Goal: Task Accomplishment & Management: Manage account settings

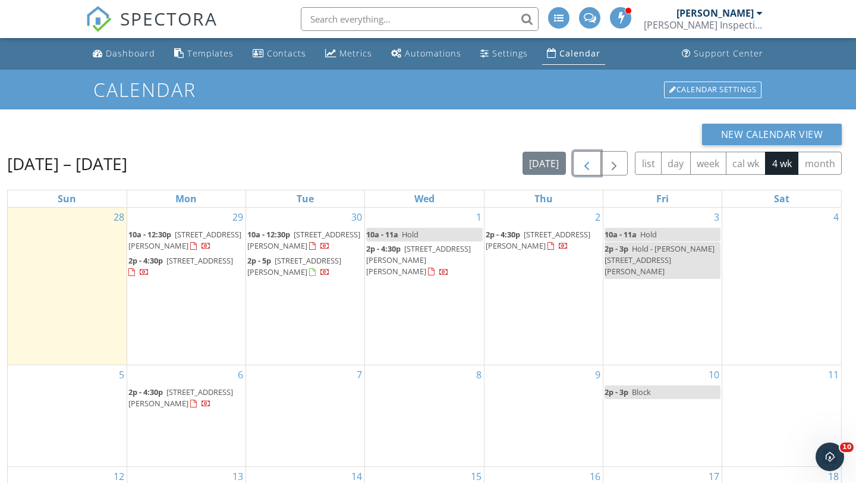
click at [585, 164] on span "button" at bounding box center [587, 163] width 14 height 14
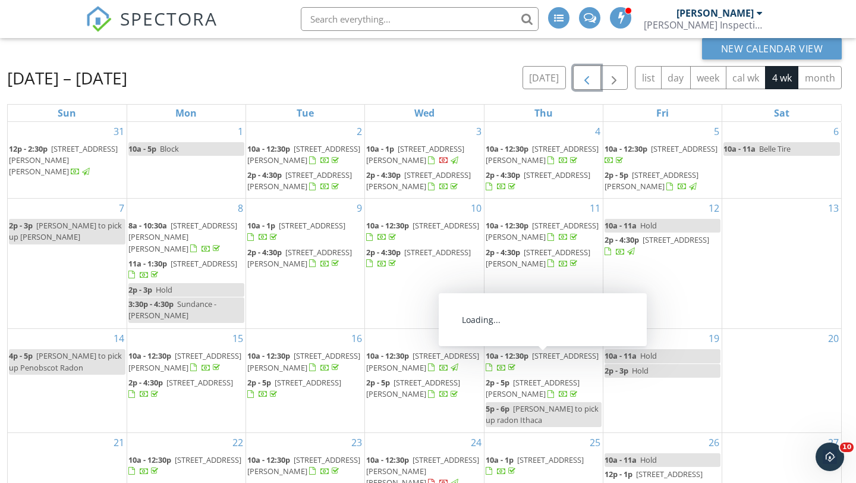
scroll to position [158, 0]
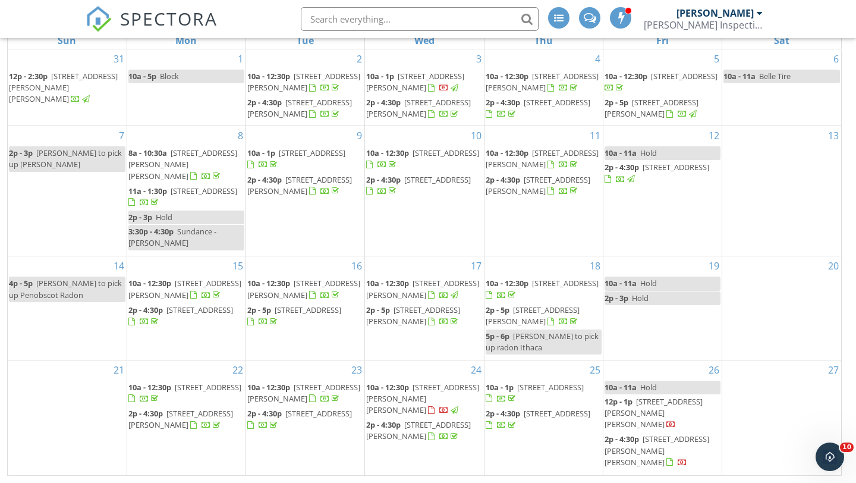
click at [528, 419] on span "6510 Conestoga Dr, Lansing 48917" at bounding box center [557, 413] width 67 height 11
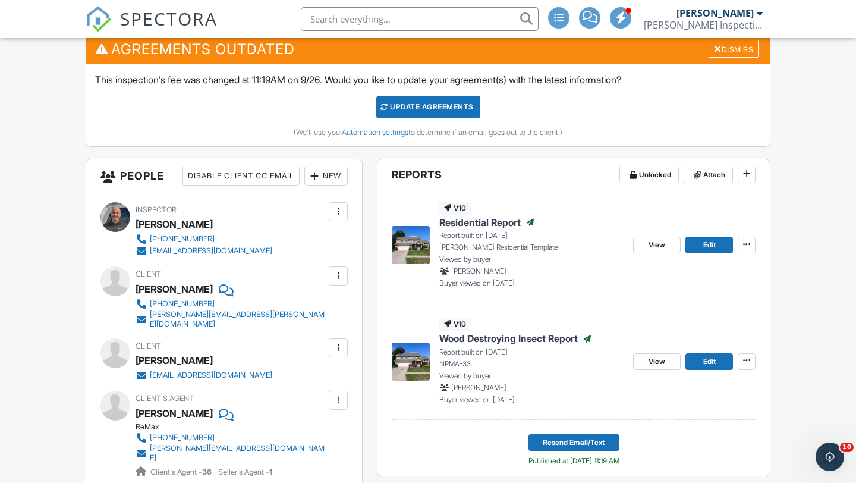
scroll to position [317, 0]
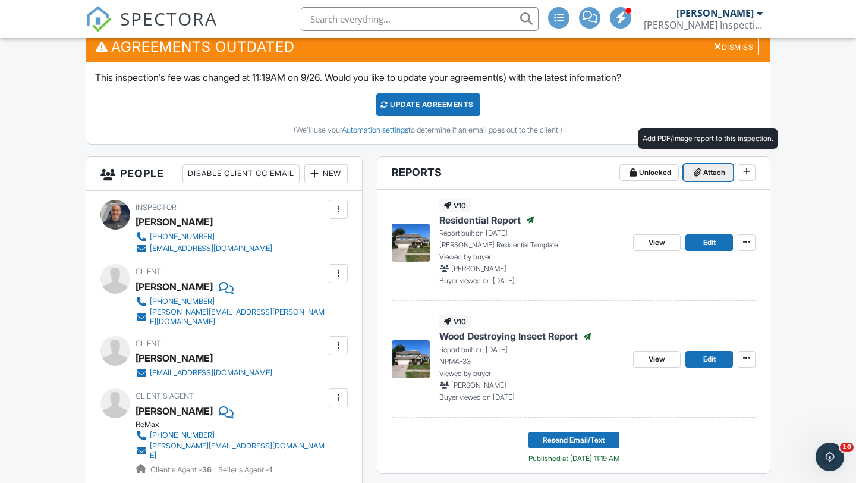
click at [699, 175] on icon at bounding box center [697, 172] width 7 height 8
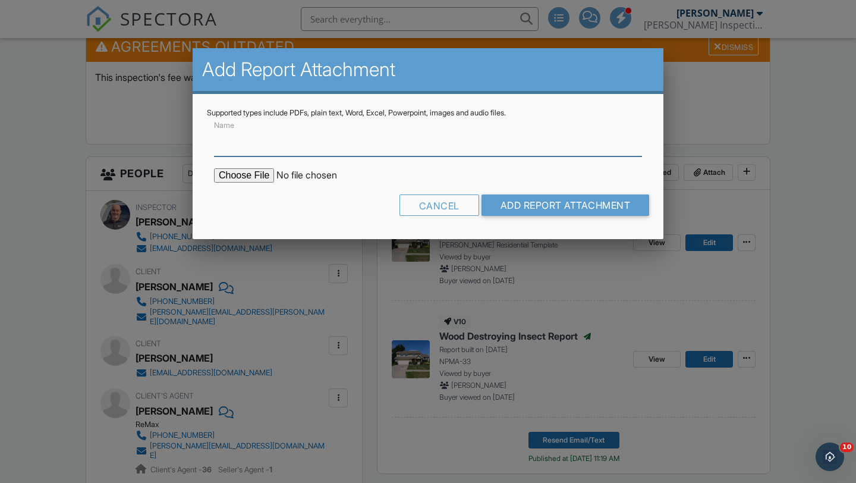
click at [449, 149] on input "Name" at bounding box center [428, 141] width 428 height 29
type input "Radon Report"
type input "C:\fakepath\6510-Conestoga-Dr_RadonReport.pdf"
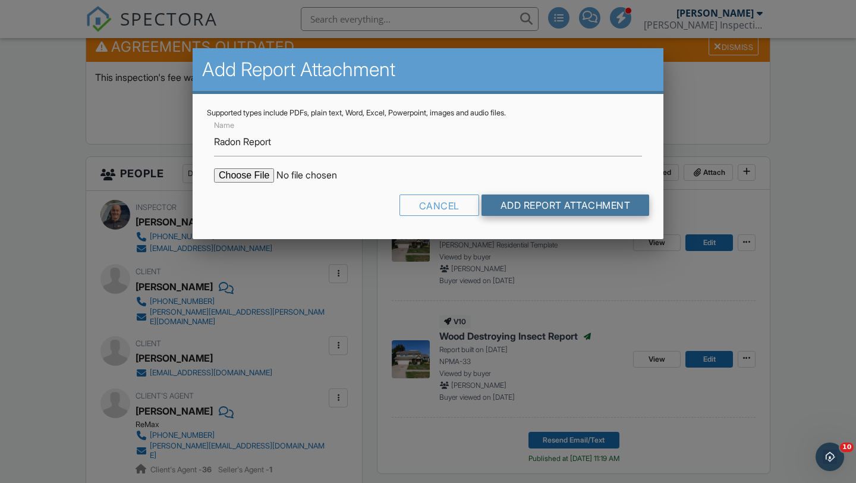
click at [535, 205] on input "Add Report Attachment" at bounding box center [566, 204] width 168 height 21
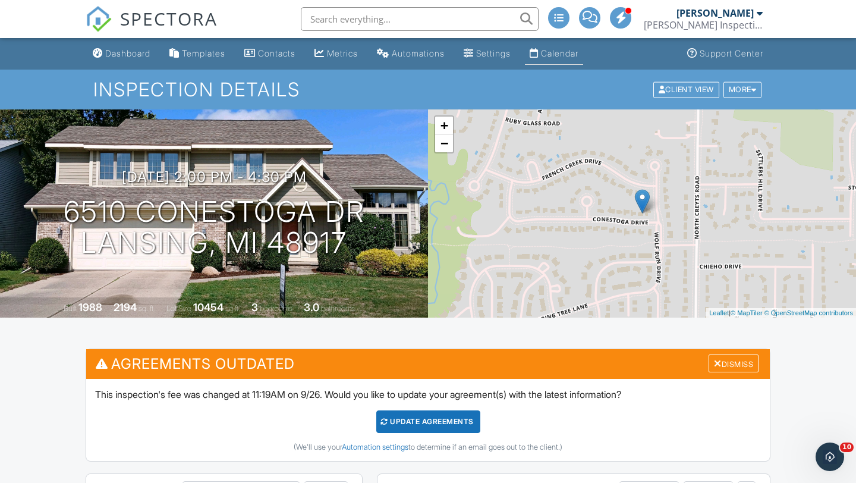
click at [572, 60] on link "Calendar" at bounding box center [554, 54] width 58 height 22
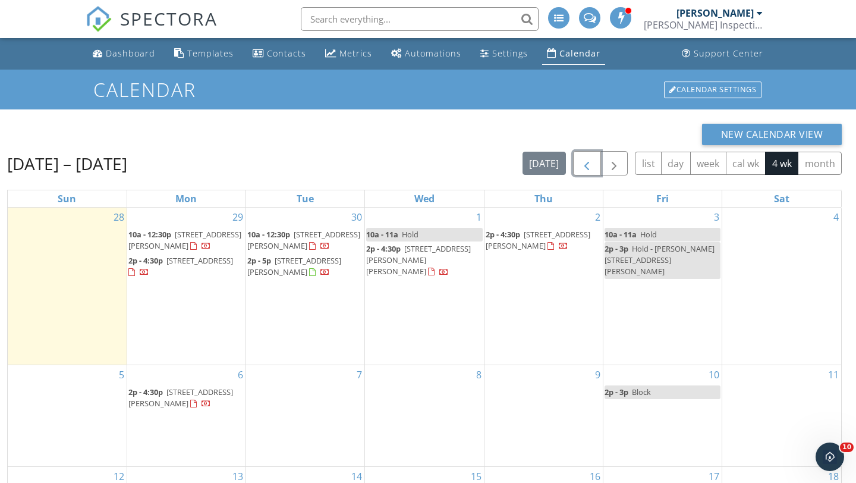
click at [579, 167] on button "button" at bounding box center [587, 163] width 28 height 24
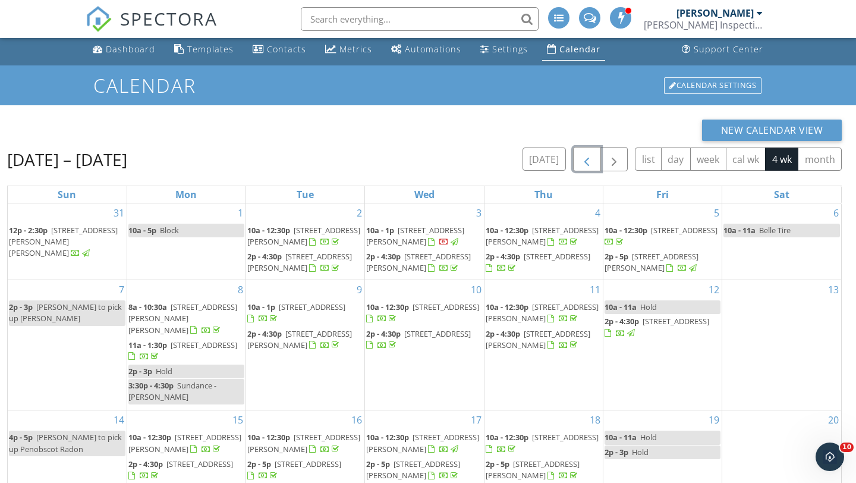
scroll to position [158, 0]
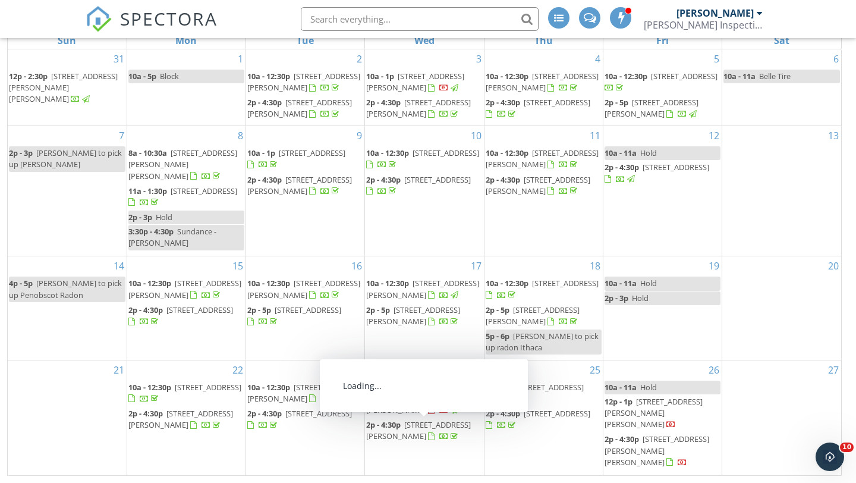
click at [398, 437] on span "1819 Merganser Dr, Holt 48842" at bounding box center [418, 430] width 105 height 22
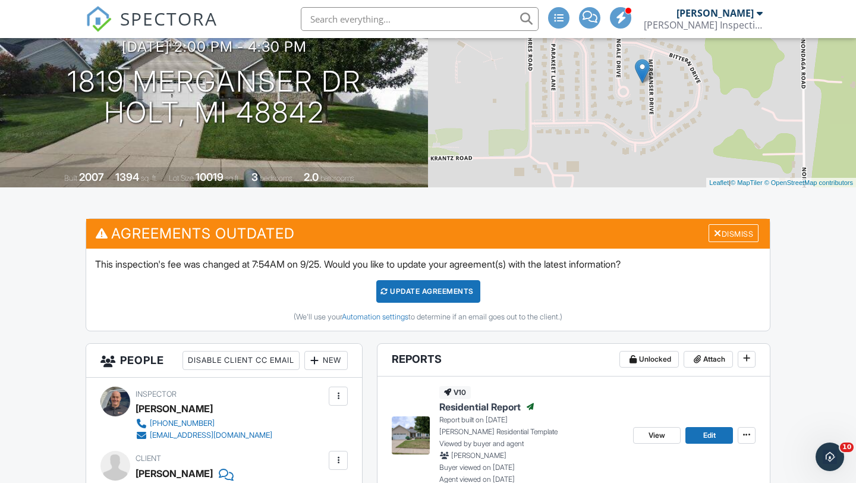
scroll to position [123, 0]
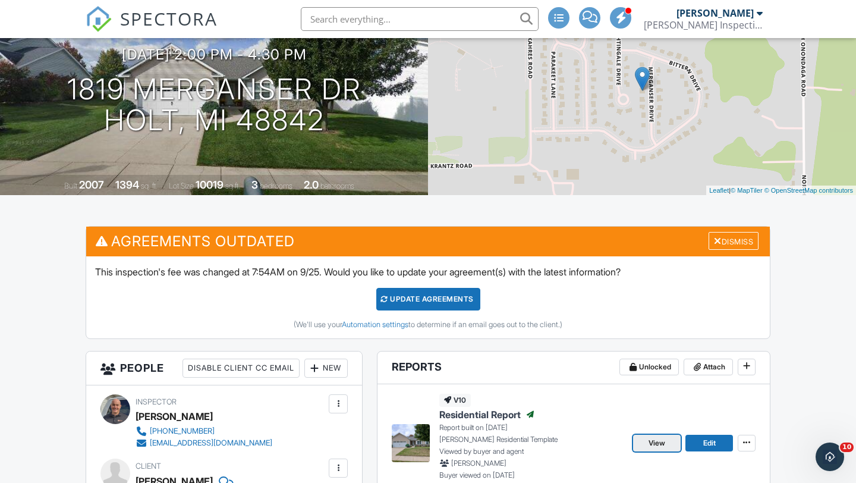
click at [644, 442] on link "View" at bounding box center [657, 443] width 48 height 17
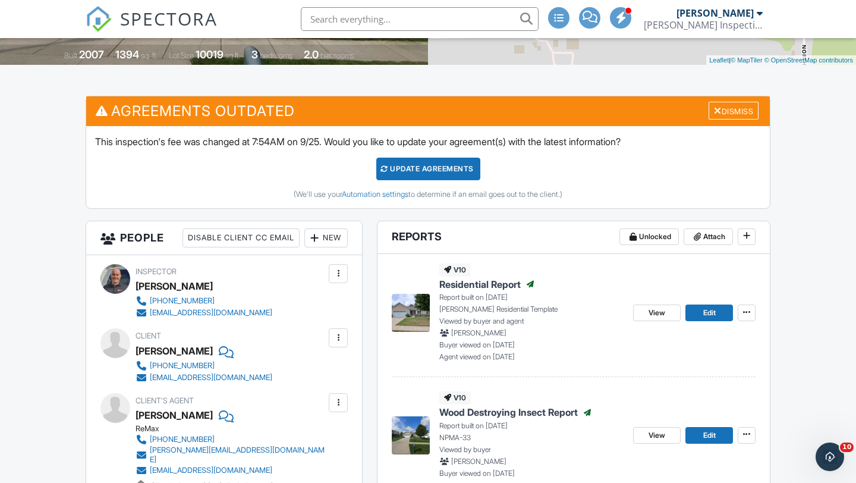
scroll to position [258, 0]
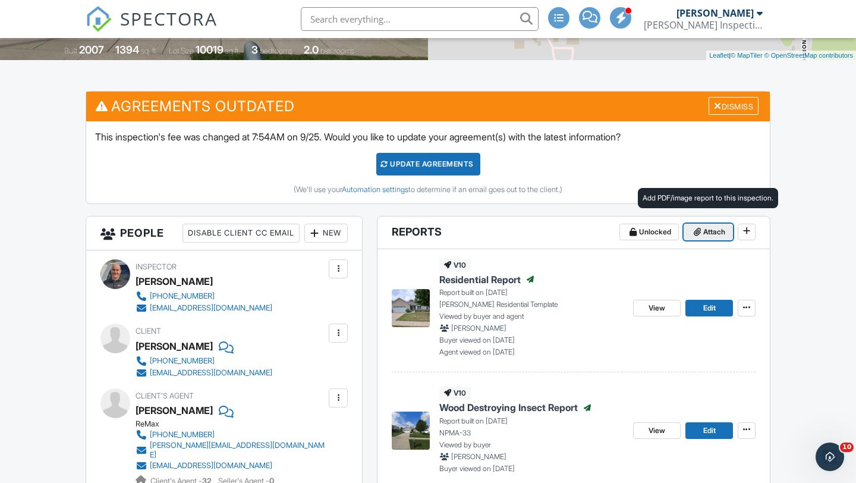
click at [704, 230] on span "Attach" at bounding box center [715, 232] width 22 height 12
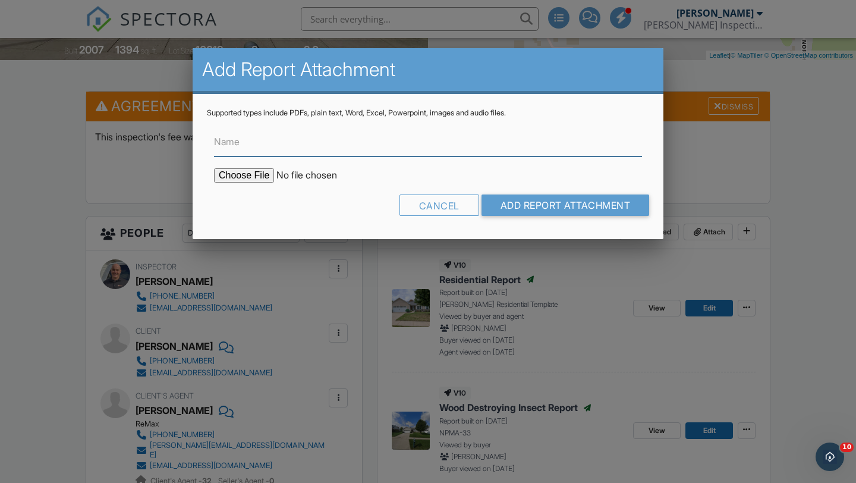
click at [357, 145] on input "Name" at bounding box center [428, 141] width 428 height 29
type input "Radon Report"
type input "C:\fakepath\1819-Merganser-Drive_RadonReport.pdf"
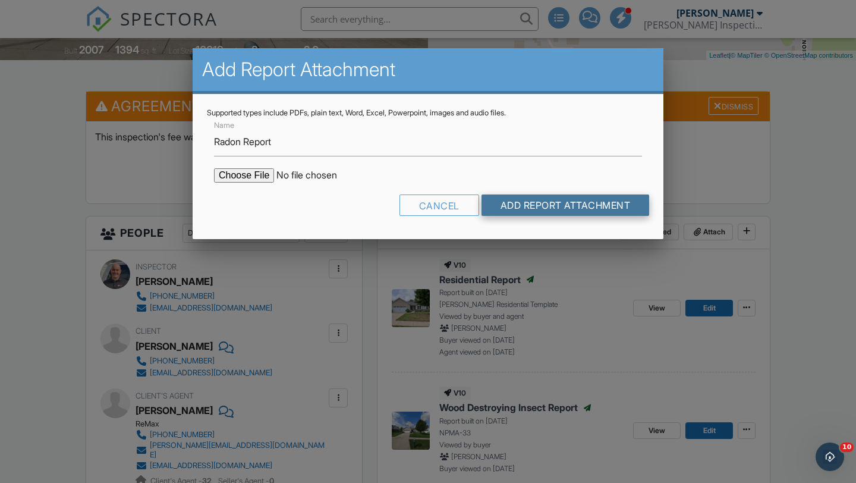
click at [544, 205] on input "Add Report Attachment" at bounding box center [566, 204] width 168 height 21
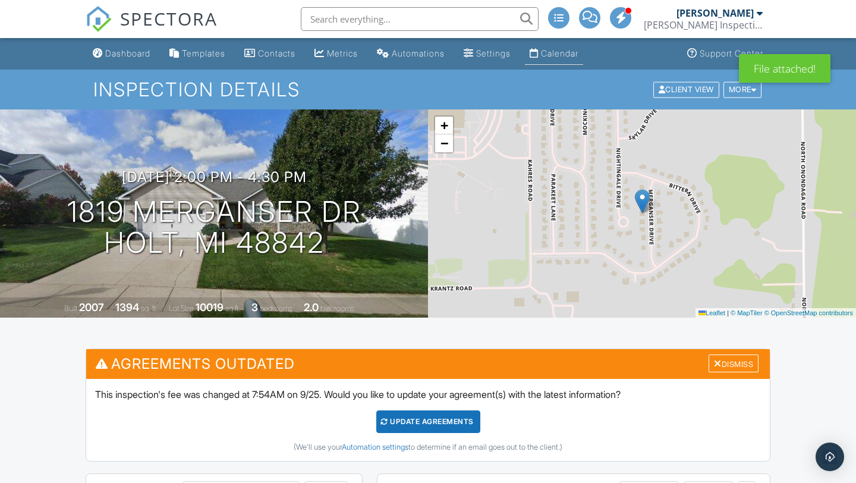
click at [562, 53] on div "Calendar" at bounding box center [559, 53] width 37 height 10
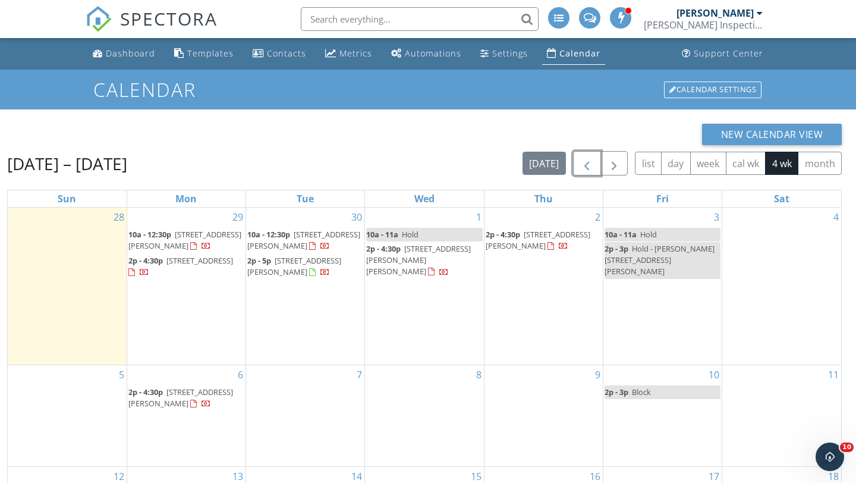
click at [585, 164] on span "button" at bounding box center [587, 163] width 14 height 14
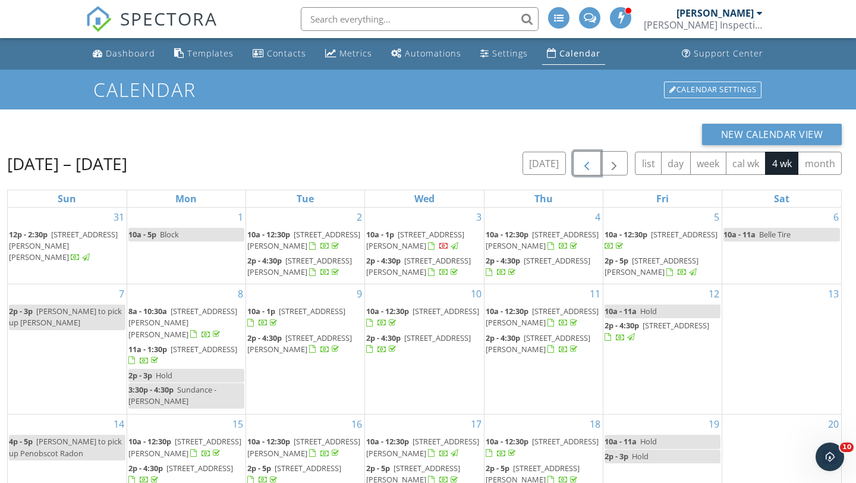
scroll to position [158, 0]
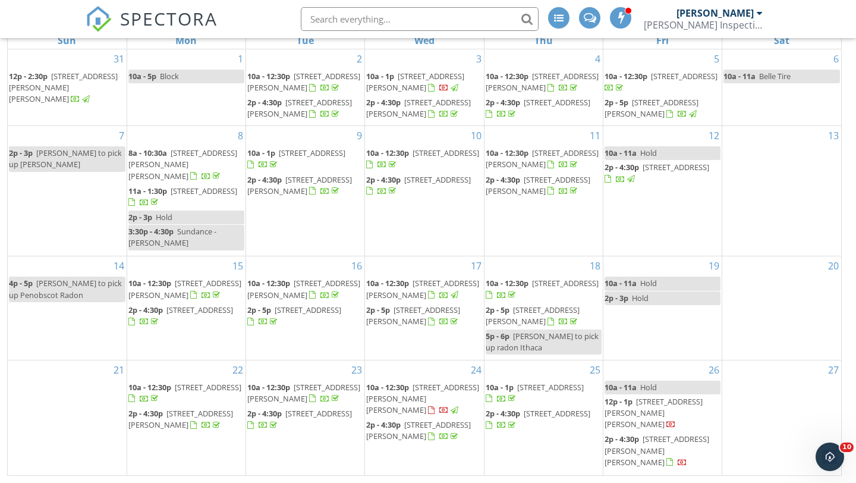
click at [388, 437] on span "1819 Merganser Dr, Holt 48842" at bounding box center [418, 430] width 105 height 22
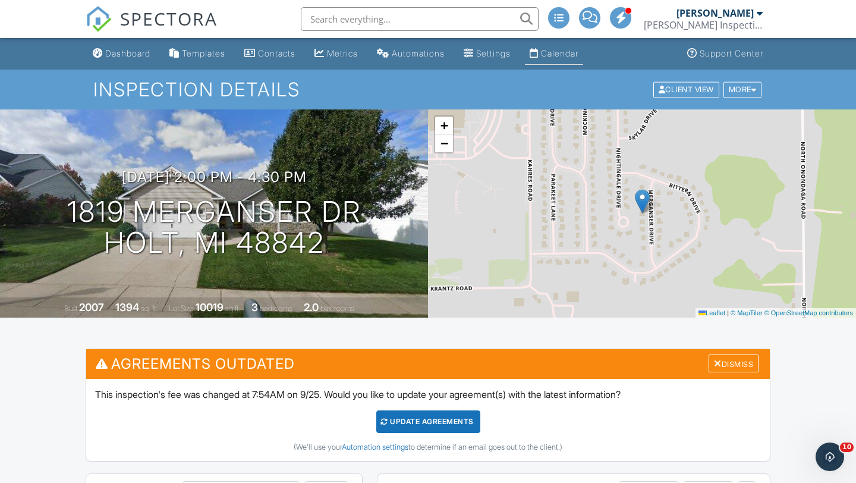
click at [559, 54] on div "Calendar" at bounding box center [559, 53] width 37 height 10
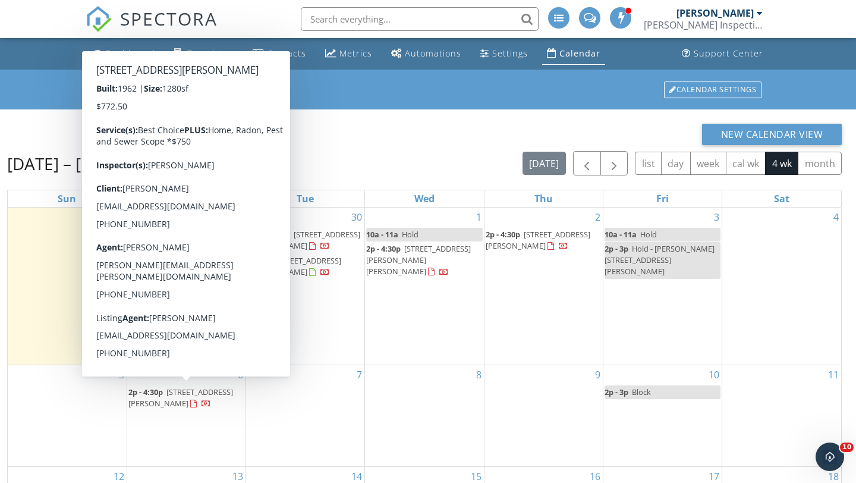
click at [162, 395] on span "2p - 4:30p" at bounding box center [145, 392] width 34 height 11
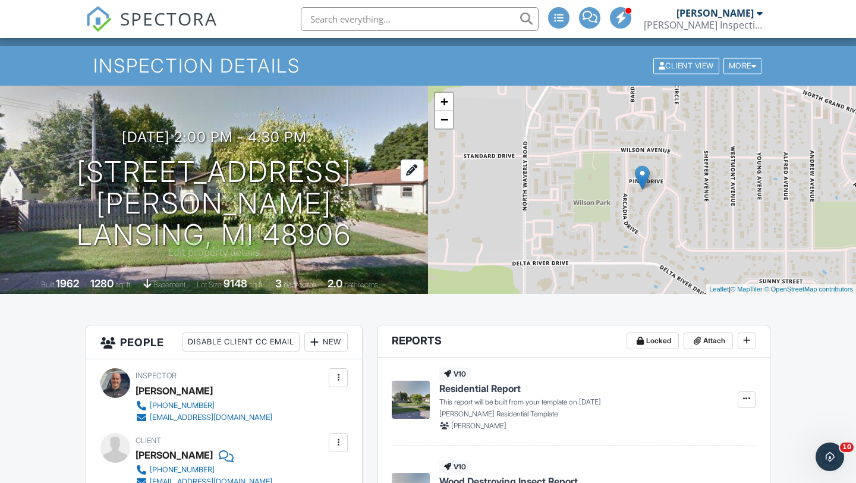
scroll to position [29, 0]
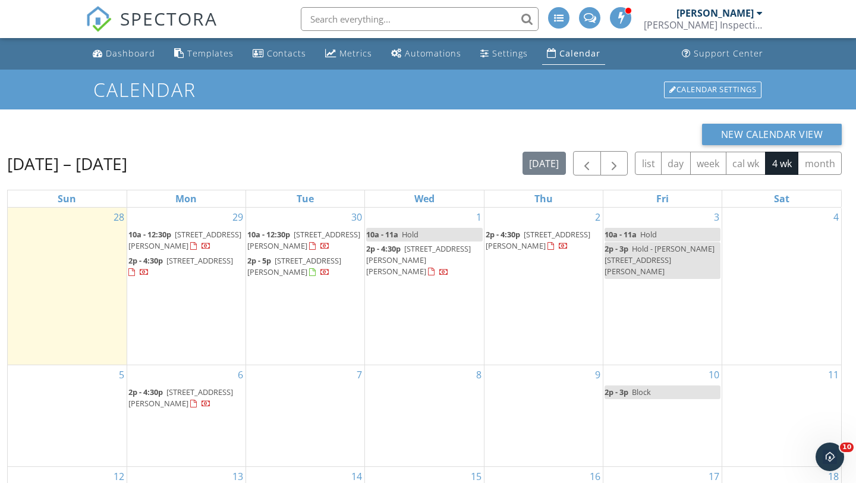
click at [163, 403] on span "3709 Pino Dr, Lansing 48906" at bounding box center [180, 398] width 105 height 22
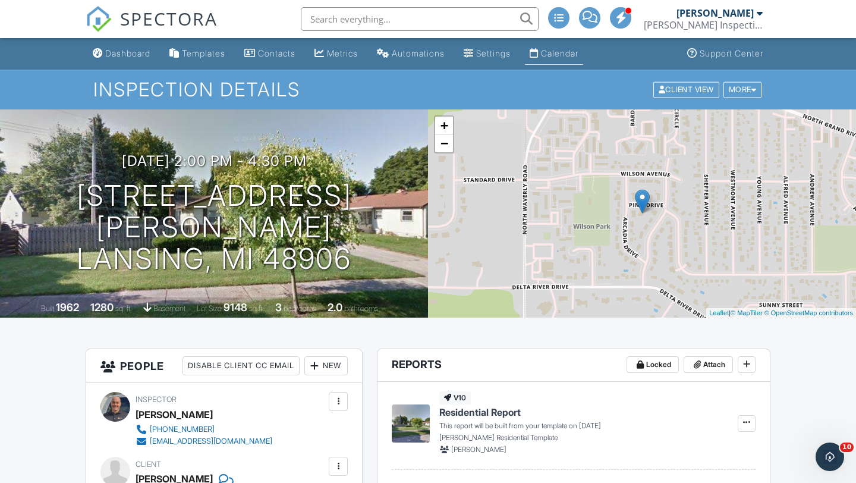
click at [579, 50] on div "Calendar" at bounding box center [559, 53] width 37 height 10
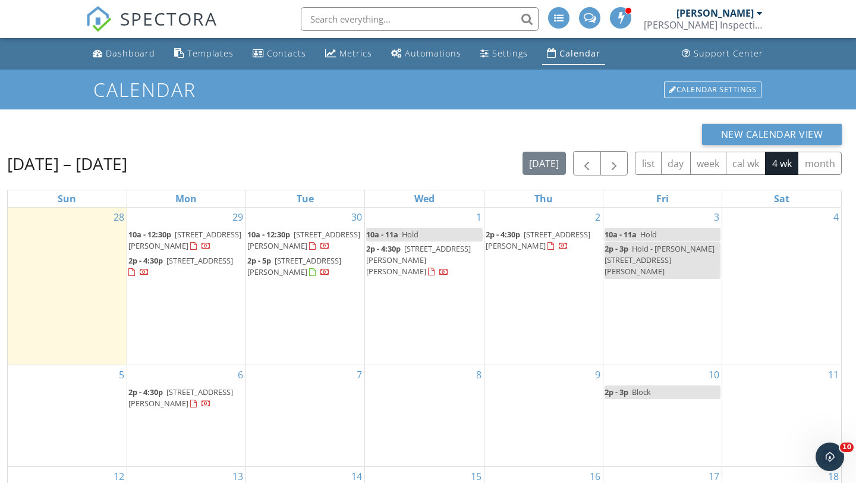
click at [319, 237] on span "[STREET_ADDRESS][PERSON_NAME]" at bounding box center [303, 240] width 113 height 22
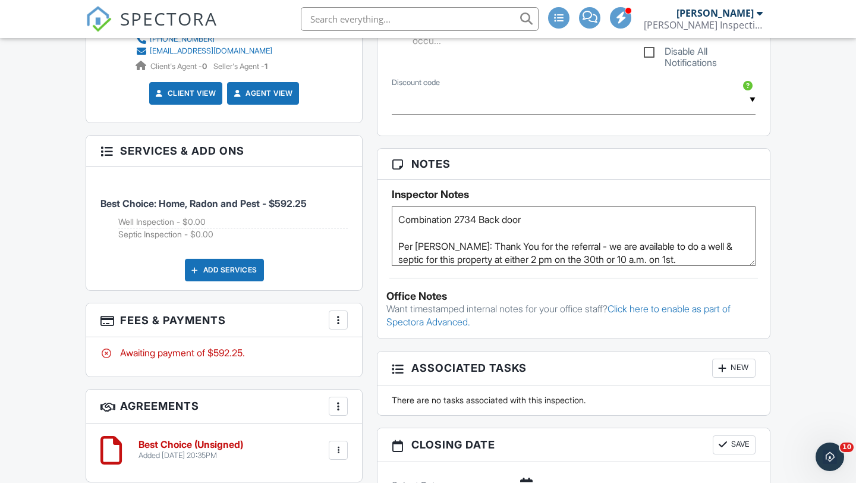
scroll to position [613, 0]
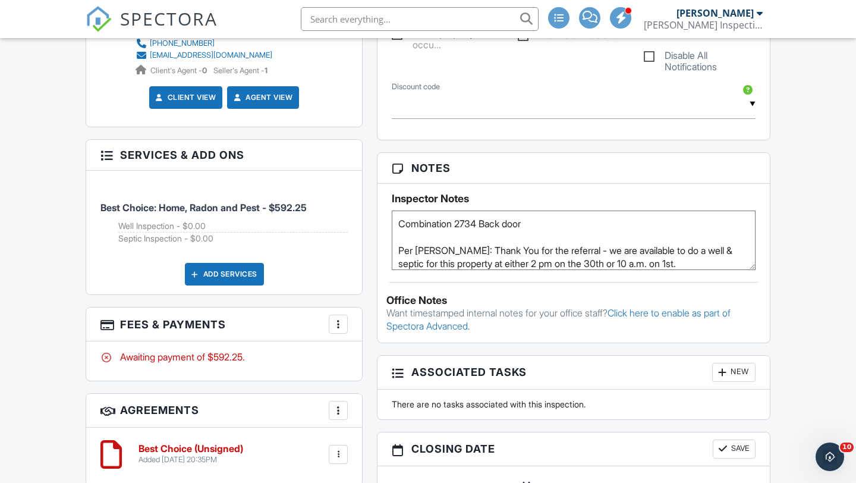
click at [399, 222] on textarea "Combination 2734 Back door Per Marilyn: Thank You for the referral - we are ava…" at bounding box center [574, 240] width 364 height 59
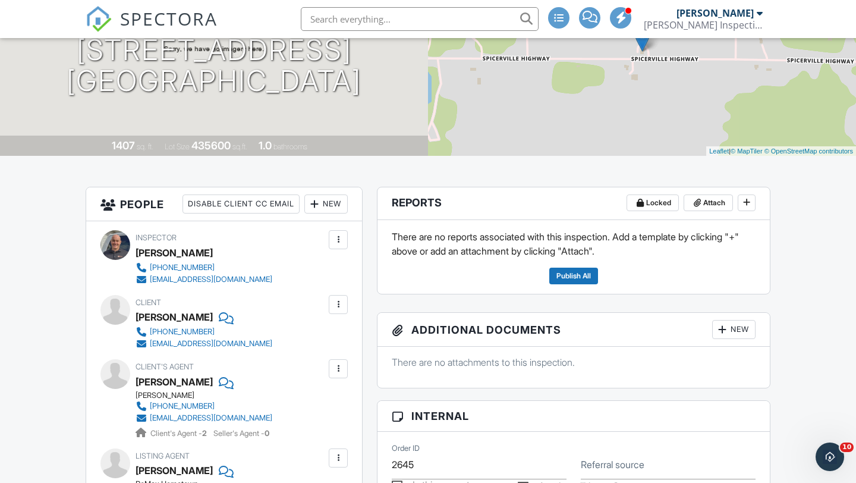
scroll to position [159, 0]
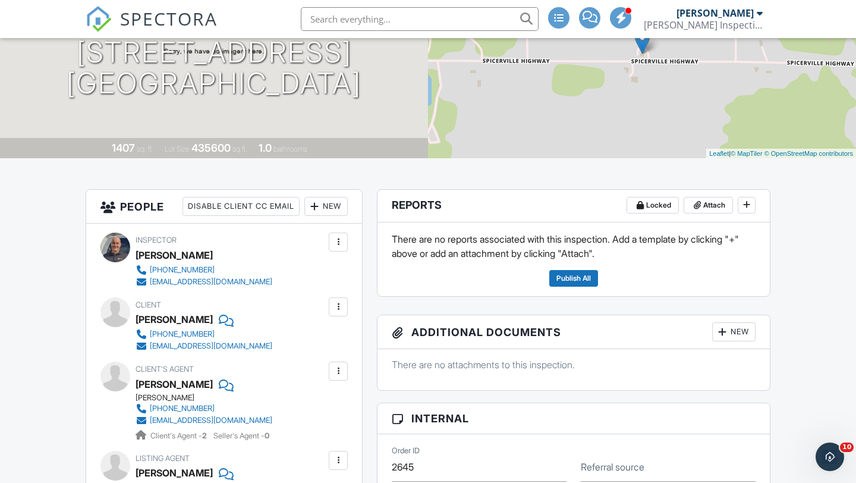
type textarea "Mike to set radon at the inspection. Combination 2734 Back door Per Marilyn: Th…"
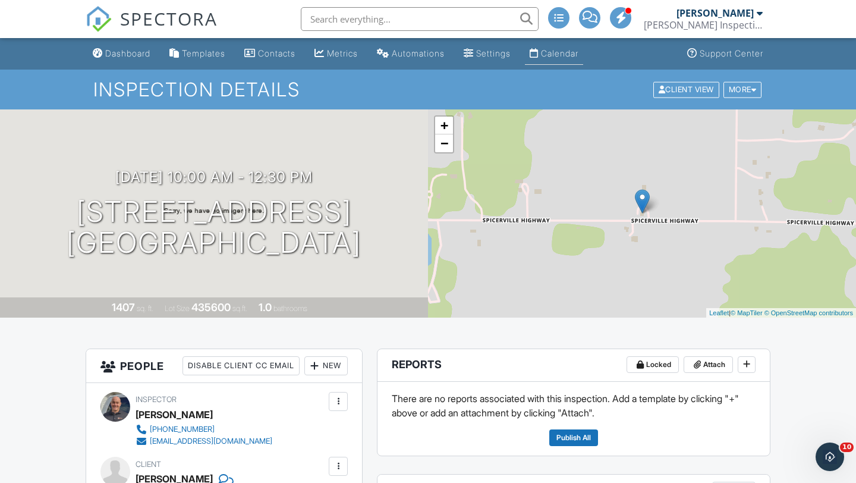
click at [573, 56] on div "Calendar" at bounding box center [559, 53] width 37 height 10
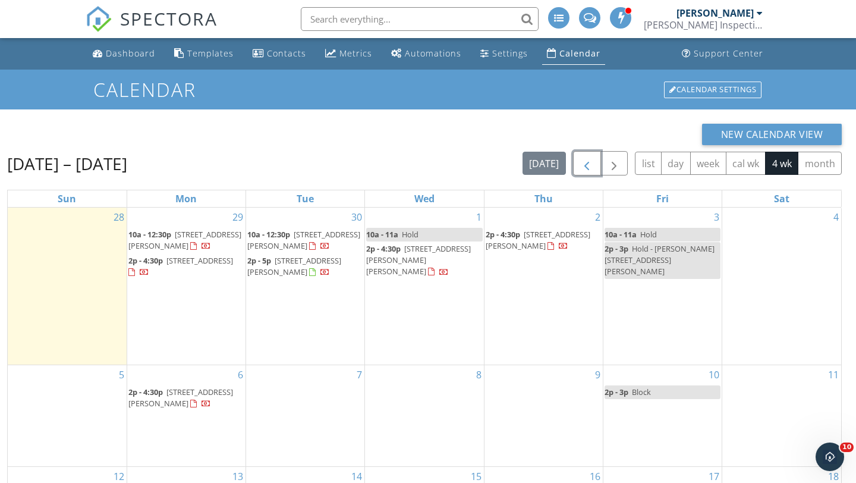
click at [588, 163] on span "button" at bounding box center [587, 163] width 14 height 14
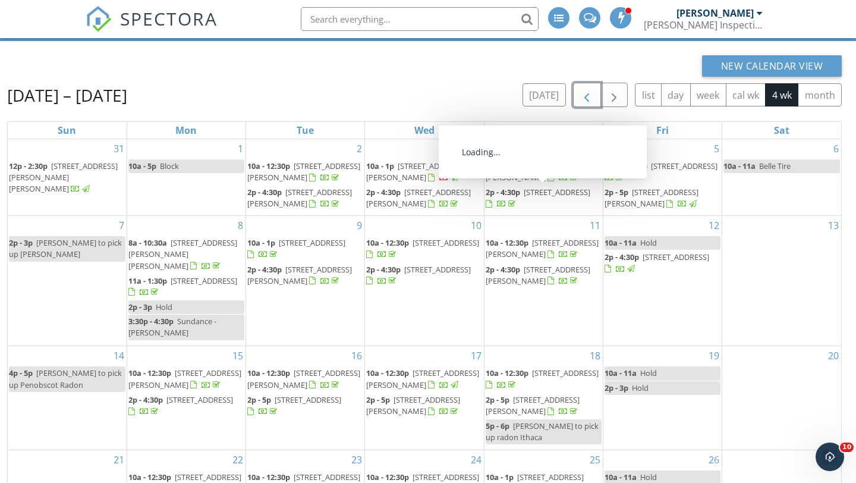
scroll to position [158, 0]
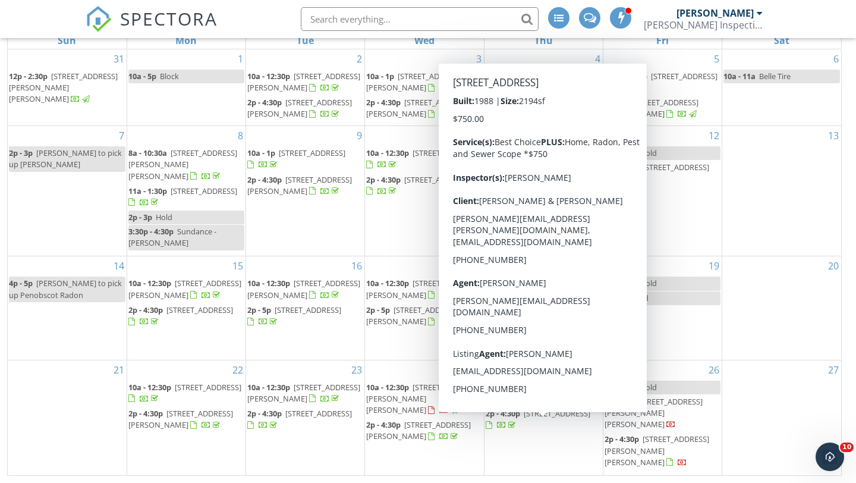
click at [529, 419] on span "6510 Conestoga Dr, Lansing 48917" at bounding box center [557, 413] width 67 height 11
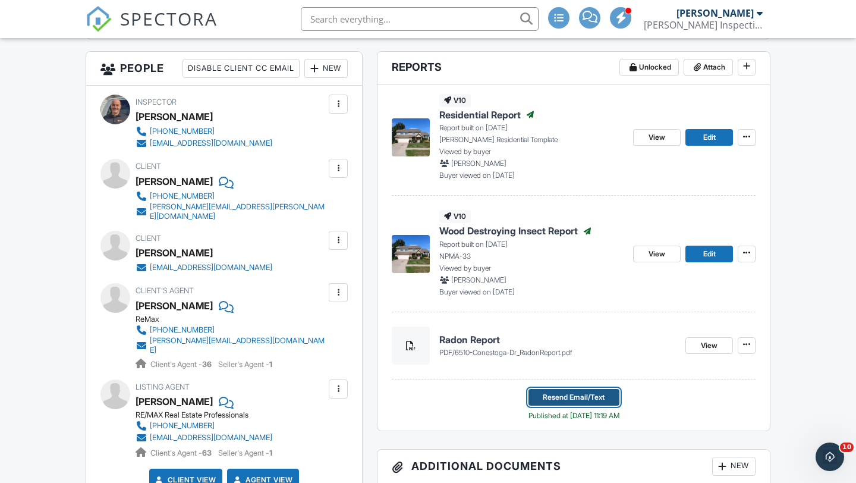
click at [576, 398] on span "Resend Email/Text" at bounding box center [574, 397] width 62 height 12
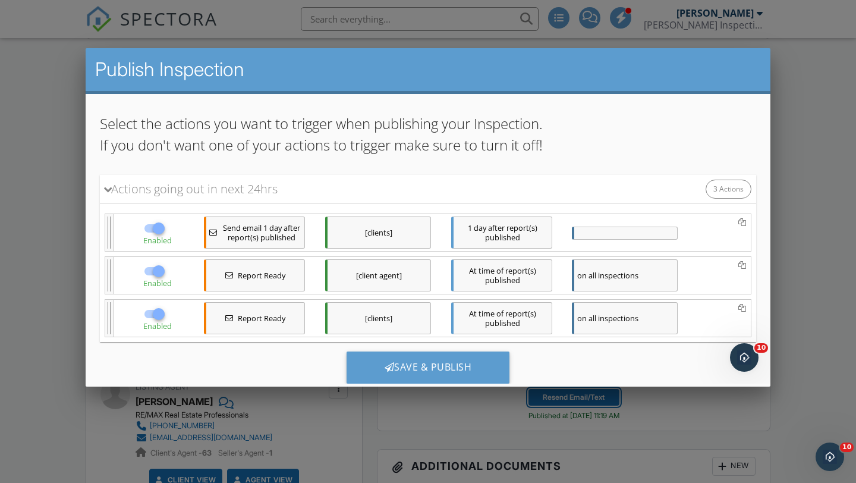
scroll to position [129, 0]
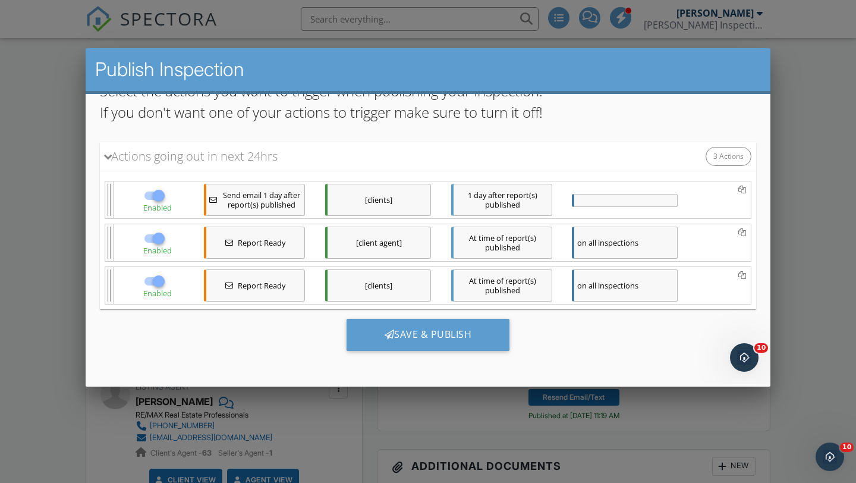
click at [366, 240] on div "[client agent]" at bounding box center [378, 243] width 106 height 32
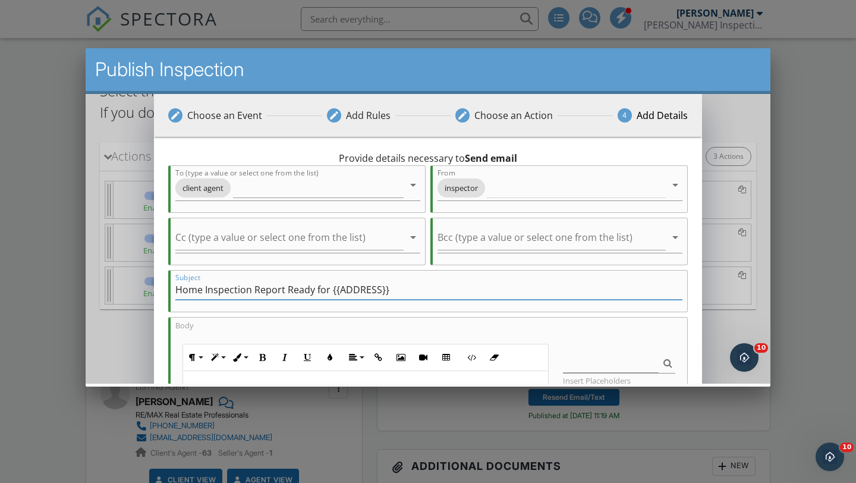
drag, startPoint x: 284, startPoint y: 290, endPoint x: 205, endPoint y: 293, distance: 79.7
click at [205, 293] on input "Home Inspection Report Ready for {{ADDRESS}}" at bounding box center [428, 290] width 507 height 20
click at [256, 293] on input "Home Inspection Report Ready for {{ADDRESS}}" at bounding box center [428, 290] width 507 height 20
drag, startPoint x: 256, startPoint y: 291, endPoint x: 175, endPoint y: 290, distance: 80.9
click at [175, 290] on input "Home Inspection Report Ready for {{ADDRESS}}" at bounding box center [428, 290] width 507 height 20
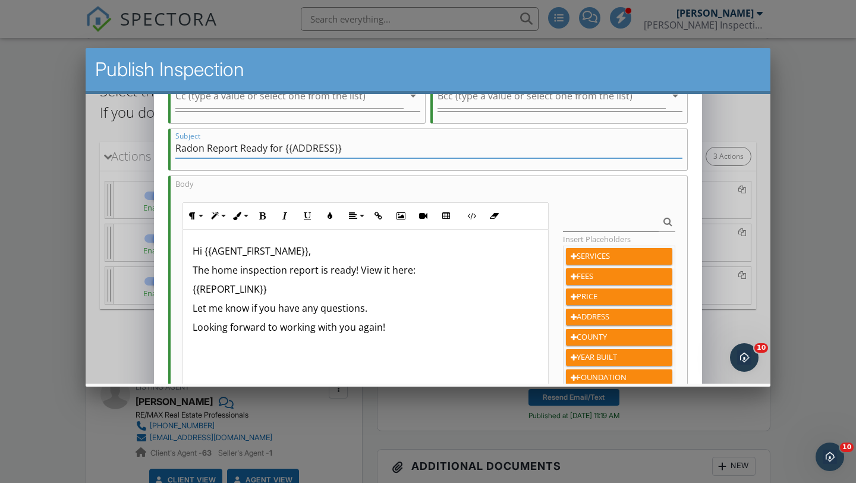
scroll to position [146, 0]
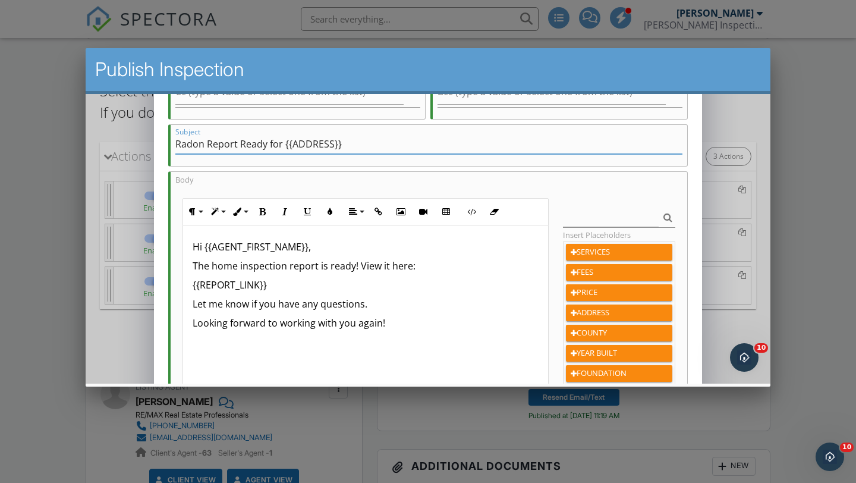
type input "Radon Report Ready for {{ADDRESS}}"
click at [286, 271] on p "The home inspection report is ready! View it here:" at bounding box center [366, 266] width 346 height 14
click at [309, 270] on p "The radon report is ready! View it here:" at bounding box center [366, 266] width 346 height 14
click at [315, 268] on p "The radon report is ready! View it here:" at bounding box center [366, 266] width 346 height 14
click at [292, 284] on p "{{REPORT_LINK}}" at bounding box center [366, 285] width 346 height 14
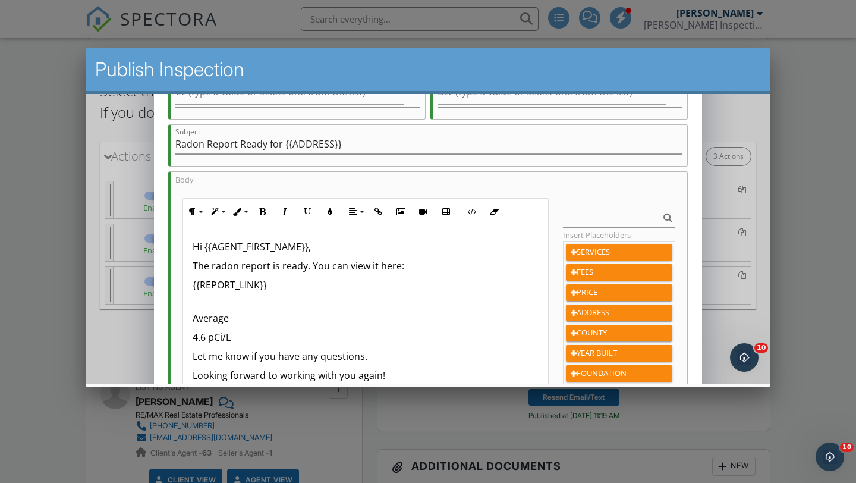
click at [193, 322] on p "Average" at bounding box center [366, 311] width 346 height 29
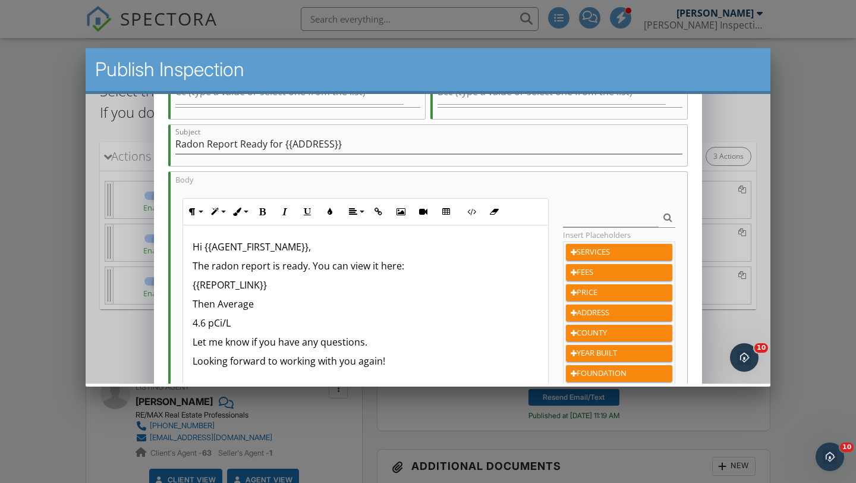
click at [268, 306] on p "Then Average" at bounding box center [366, 304] width 346 height 14
click at [224, 302] on p "Then Average" at bounding box center [366, 304] width 346 height 14
click at [268, 310] on p "Then average" at bounding box center [366, 304] width 346 height 14
click at [192, 328] on div "Hi {{AGENT_FIRST_NAME}}, The radon report is ready. You can view it here: {{REP…" at bounding box center [365, 319] width 365 height 189
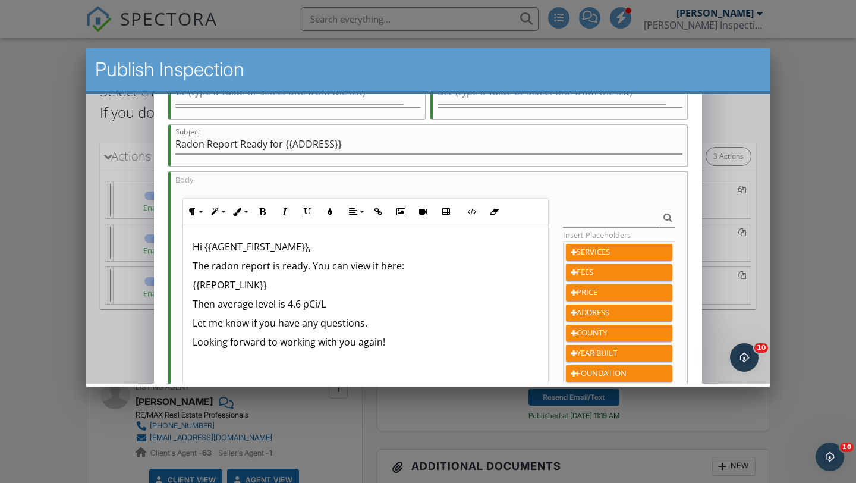
click at [330, 305] on p "Then average level is 4.6 pCi/L" at bounding box center [366, 304] width 346 height 14
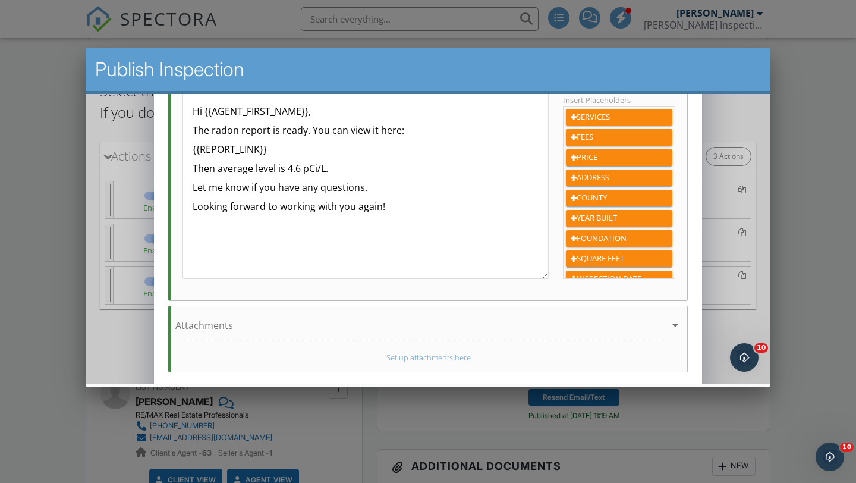
scroll to position [336, 0]
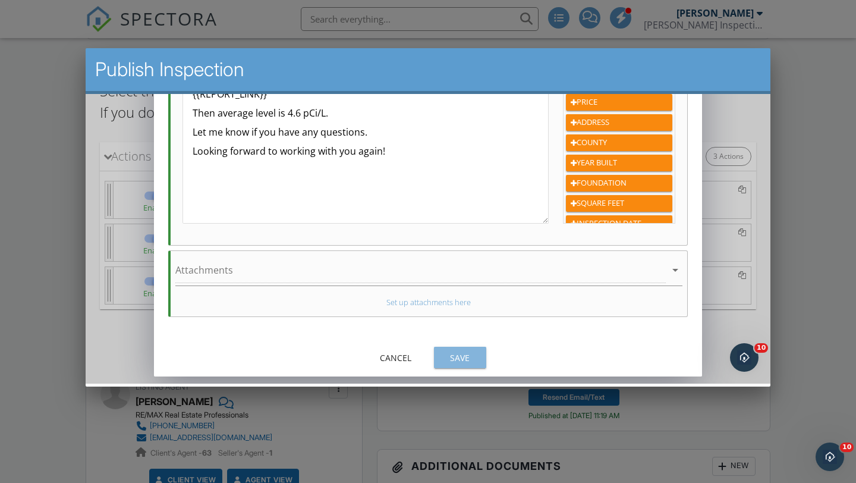
click at [458, 359] on div "Save" at bounding box center [460, 357] width 33 height 12
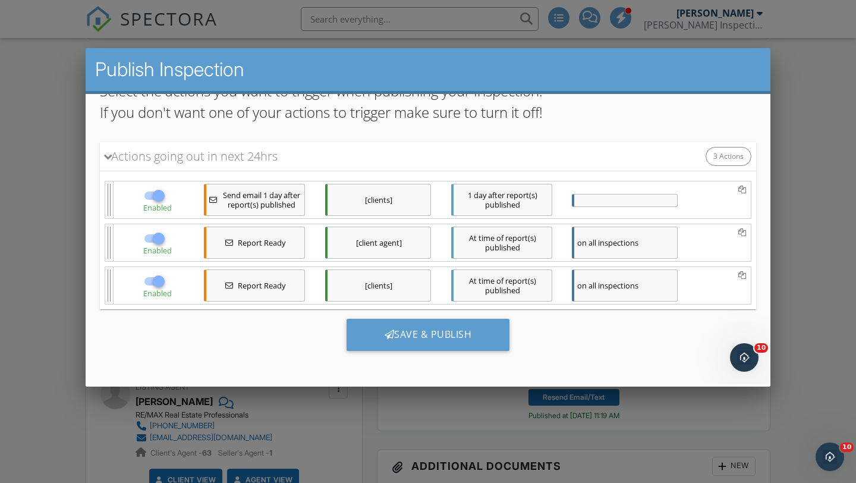
click at [379, 285] on div "[clients]" at bounding box center [378, 285] width 106 height 32
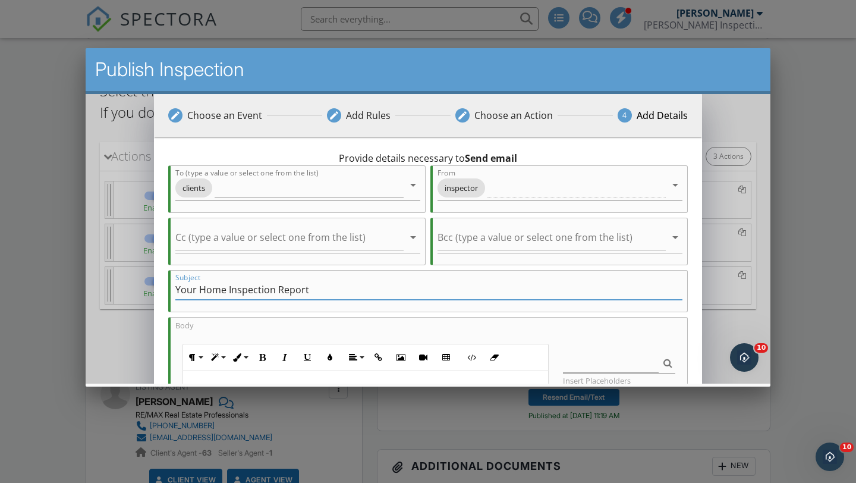
drag, startPoint x: 275, startPoint y: 289, endPoint x: 199, endPoint y: 290, distance: 76.1
click at [199, 290] on input "Your Home Inspection Report" at bounding box center [428, 290] width 507 height 20
click at [289, 290] on input "Your Radon Report" at bounding box center [428, 290] width 507 height 20
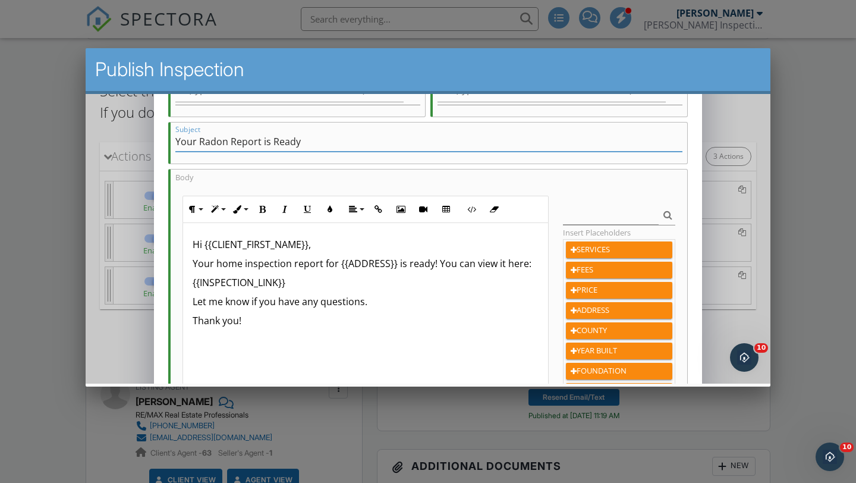
scroll to position [162, 0]
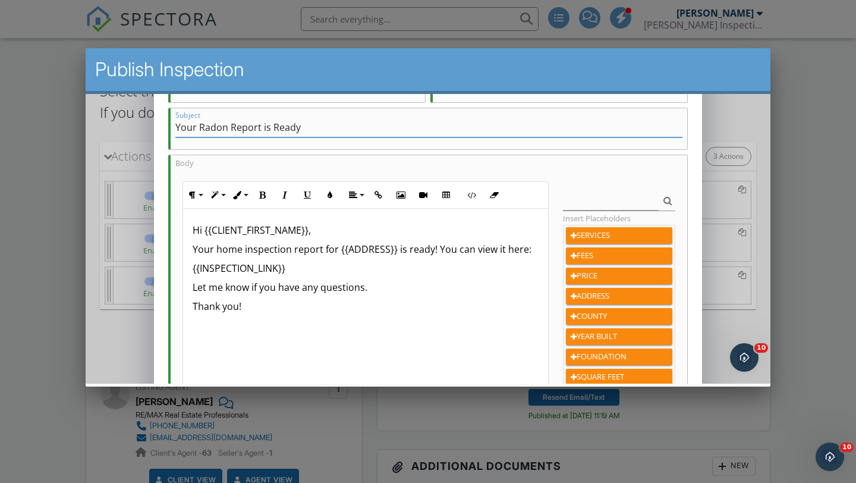
type input "Your Radon Report is Ready"
drag, startPoint x: 289, startPoint y: 253, endPoint x: 216, endPoint y: 254, distance: 73.2
click at [216, 254] on p "Your home inspection report for {{ADDRESS}} is ready! You can view it here:" at bounding box center [366, 249] width 346 height 14
click at [387, 251] on p "Your radon report for {{ADDRESS}} is ready! You can view it here:" at bounding box center [366, 249] width 346 height 14
click at [312, 233] on p "Hi {{CLIENT_FIRST_NAME}}," at bounding box center [366, 230] width 346 height 14
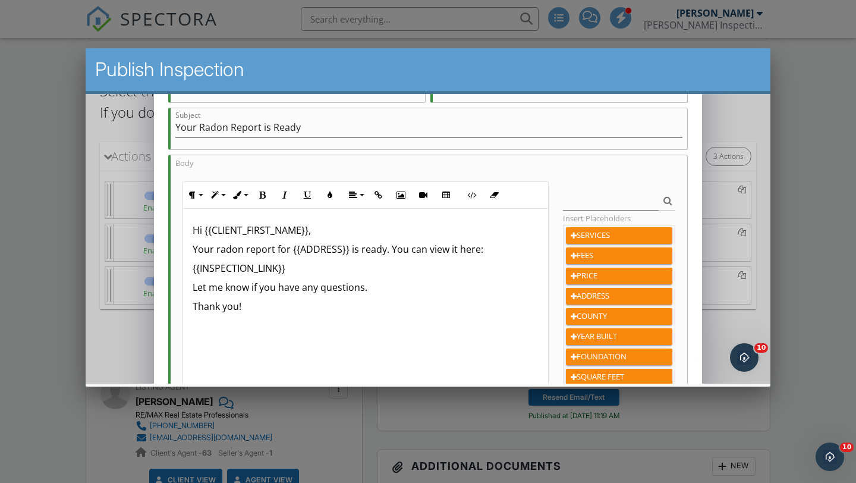
click at [311, 265] on p "{{INSPECTION_LINK}}" at bounding box center [366, 268] width 346 height 14
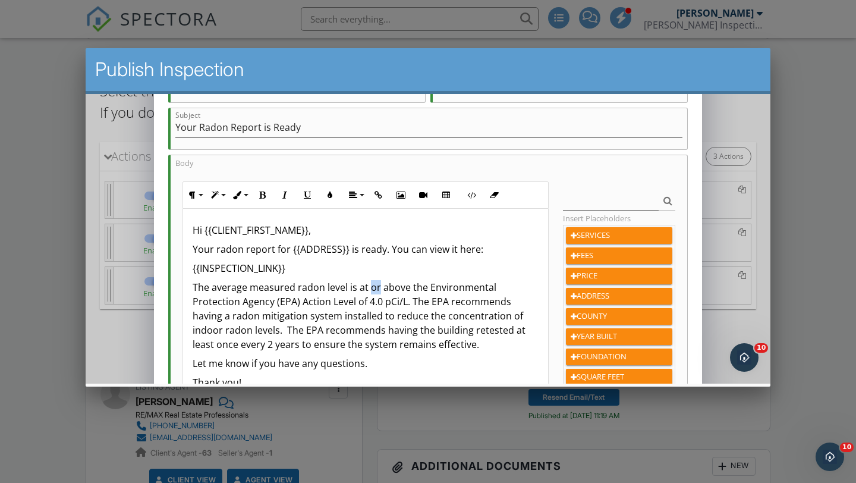
drag, startPoint x: 369, startPoint y: 289, endPoint x: 379, endPoint y: 287, distance: 10.4
click at [379, 287] on p "The average measured radon level is at or above the Environmental Protection Ag…" at bounding box center [366, 315] width 346 height 71
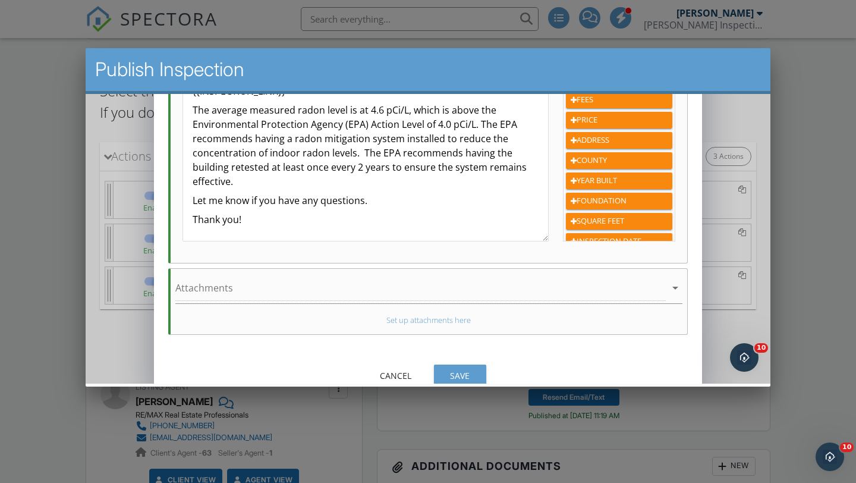
scroll to position [336, 0]
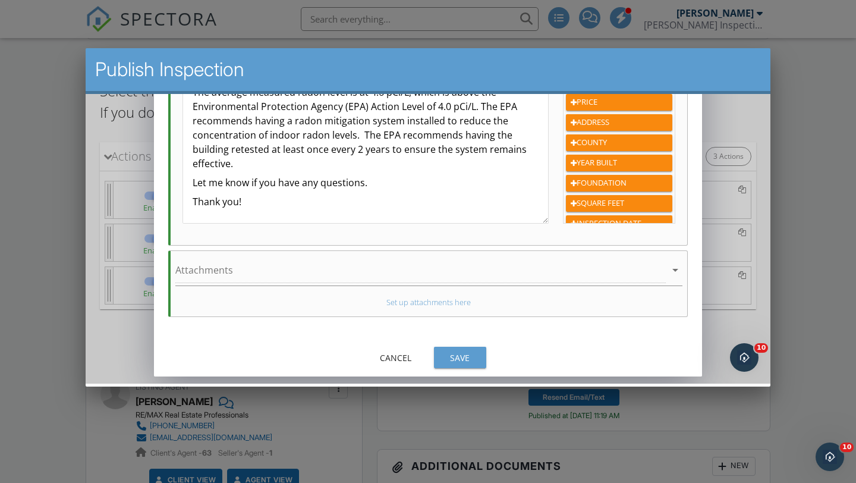
click at [455, 361] on div "Save" at bounding box center [460, 357] width 33 height 12
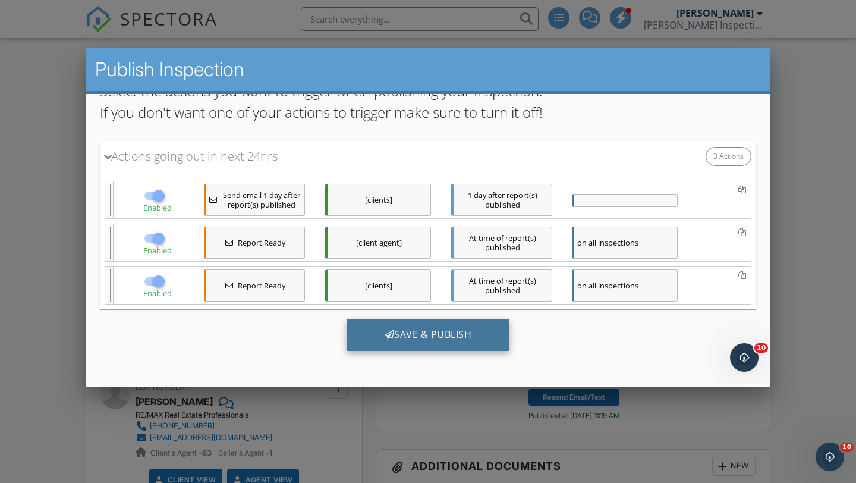
click at [408, 332] on div "Save & Publish" at bounding box center [429, 335] width 164 height 32
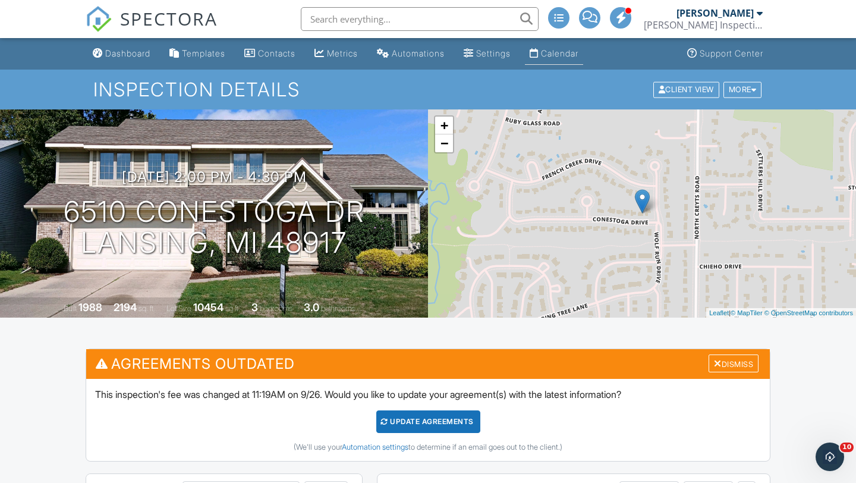
click at [572, 59] on link "Calendar" at bounding box center [554, 54] width 58 height 22
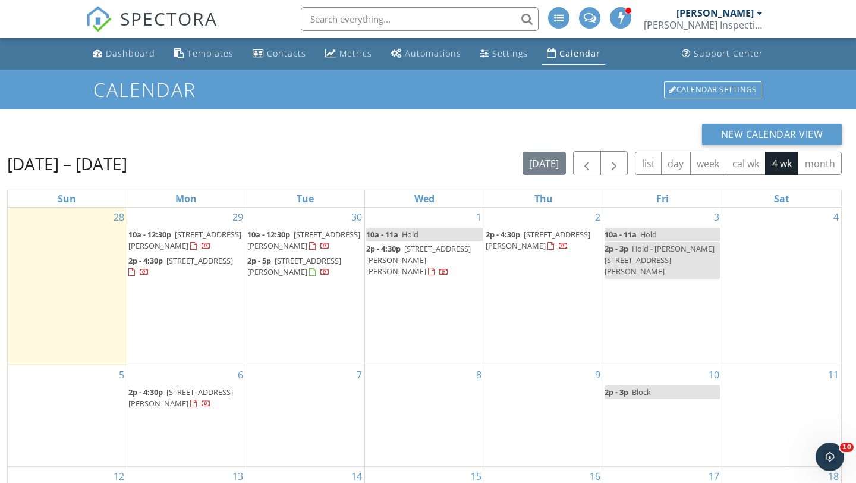
click at [291, 269] on span "[STREET_ADDRESS][PERSON_NAME]" at bounding box center [294, 266] width 94 height 22
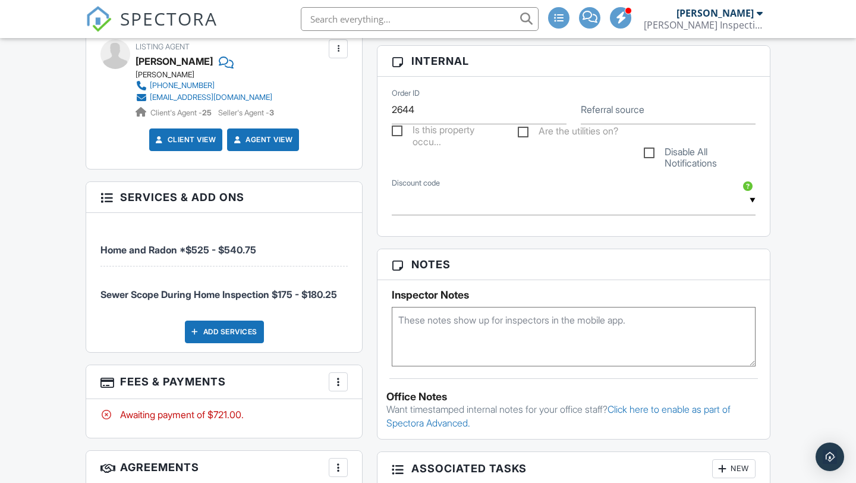
click at [415, 319] on textarea at bounding box center [574, 336] width 364 height 59
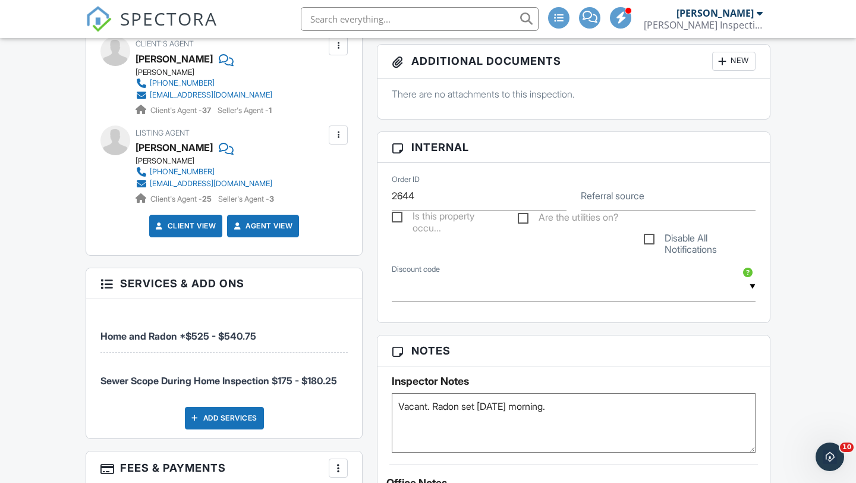
scroll to position [489, 0]
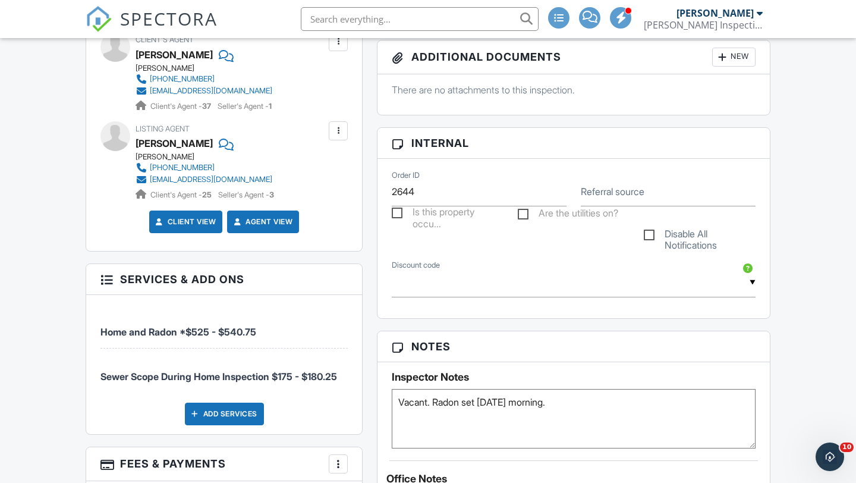
click at [577, 403] on textarea "Vacant. Radon set Sunday morning." at bounding box center [574, 418] width 364 height 59
paste textarea "Keypad Door code is 7319"
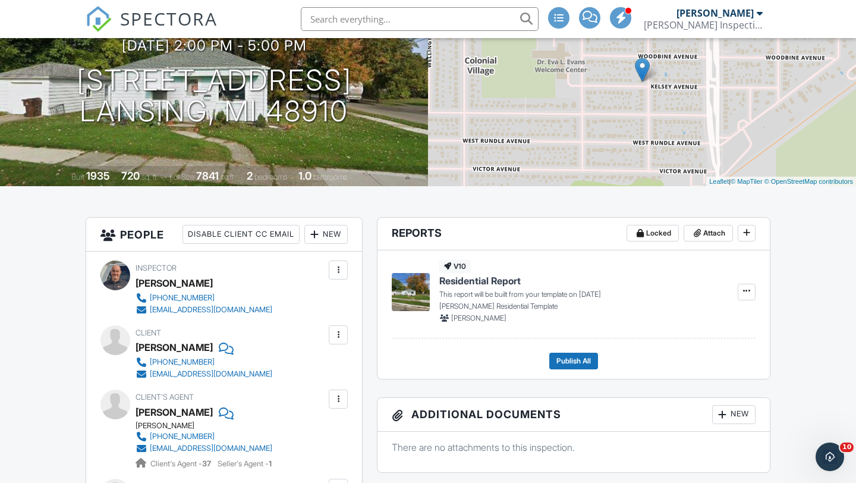
scroll to position [0, 0]
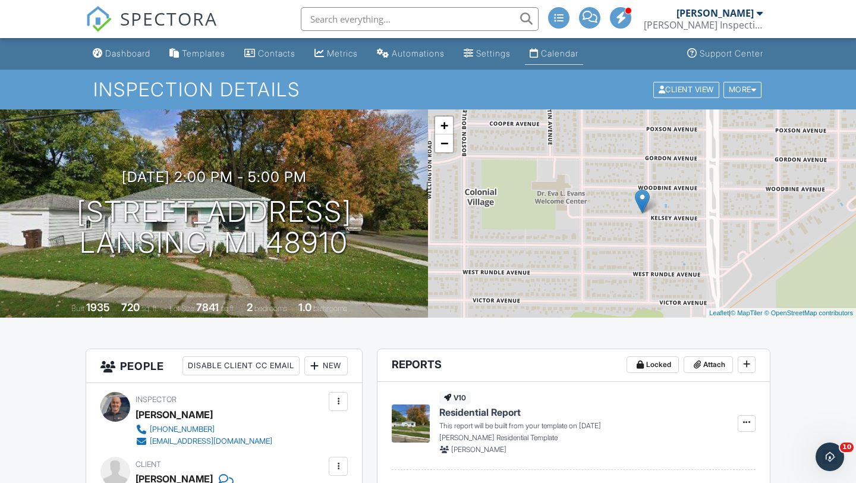
type textarea "Vacant. Radon set Sunday morning. Keypad Door code is 7319"
click at [561, 55] on div "Calendar" at bounding box center [559, 53] width 37 height 10
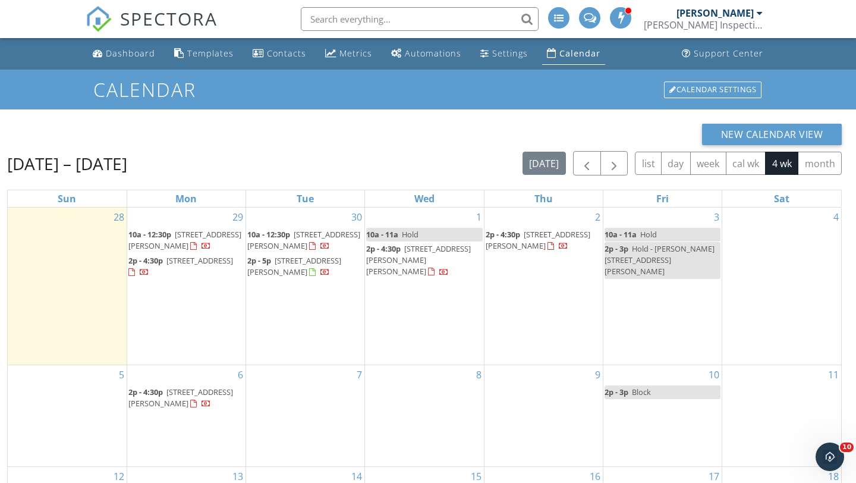
click at [172, 243] on span "[STREET_ADDRESS][PERSON_NAME]" at bounding box center [184, 240] width 113 height 22
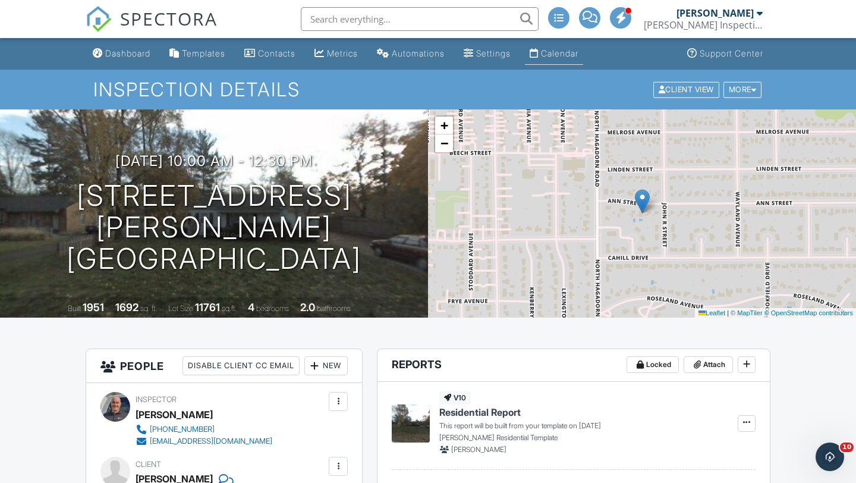
click at [579, 55] on div "Calendar" at bounding box center [559, 53] width 37 height 10
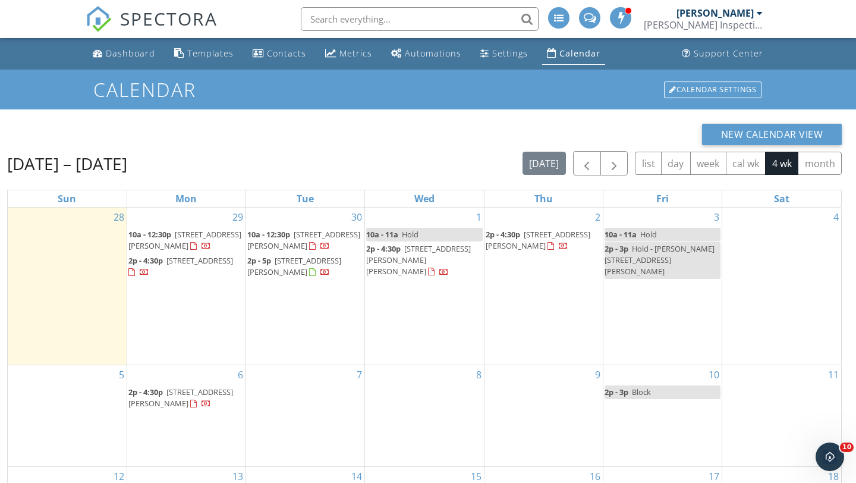
click at [167, 266] on span "[STREET_ADDRESS]" at bounding box center [200, 260] width 67 height 11
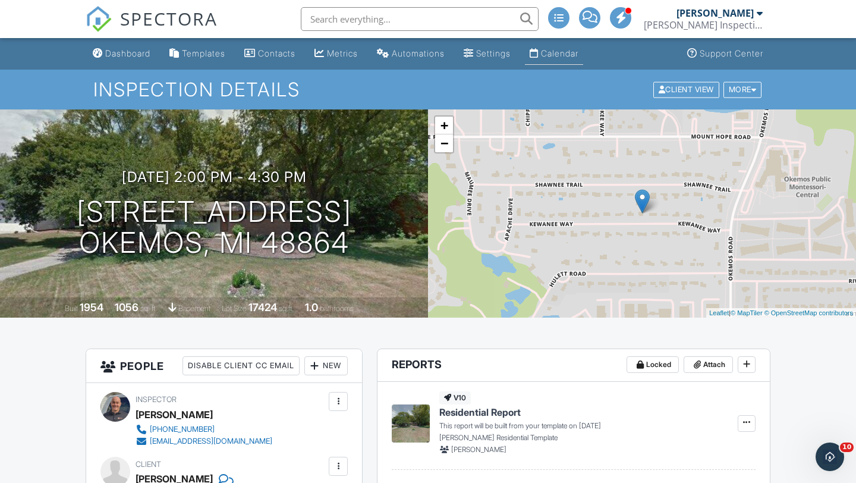
click at [558, 52] on div "Calendar" at bounding box center [559, 53] width 37 height 10
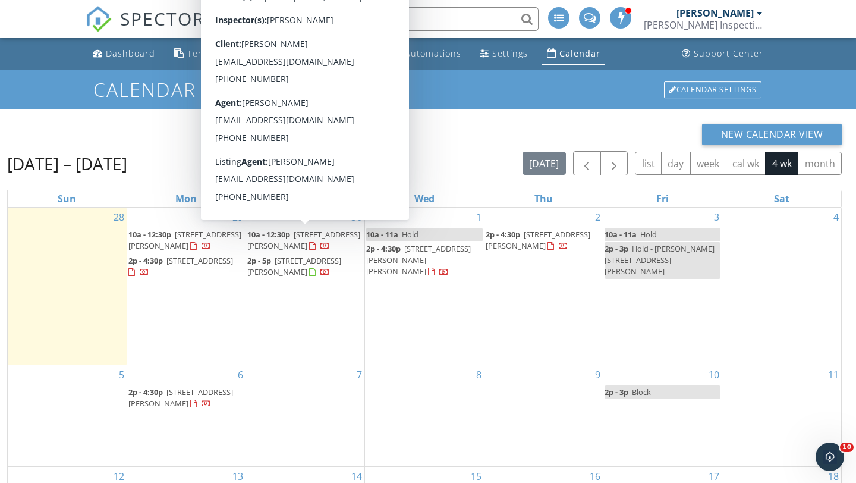
click at [290, 238] on span "10a - 12:30p" at bounding box center [268, 234] width 43 height 11
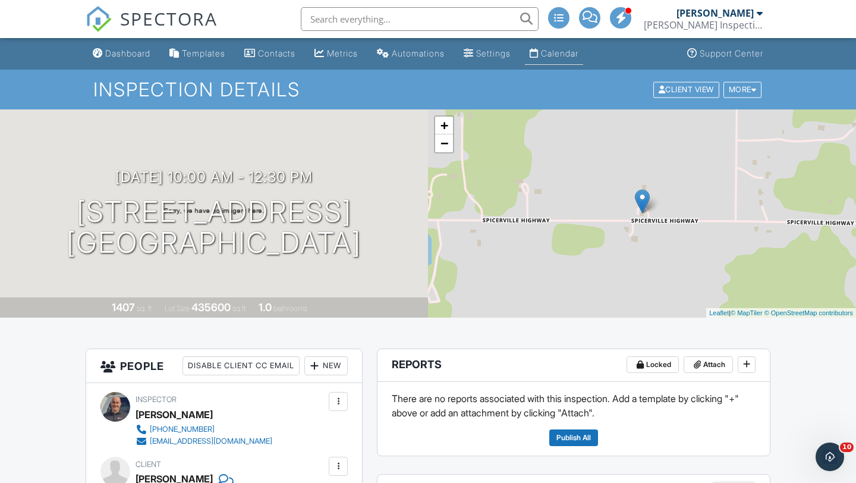
click at [573, 52] on div "Calendar" at bounding box center [559, 53] width 37 height 10
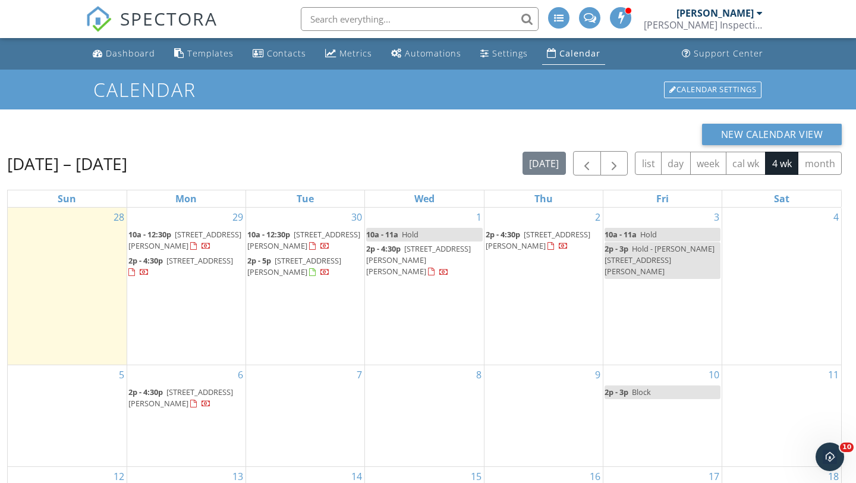
click at [401, 260] on span "315 W Henry St, Charlotte 48813" at bounding box center [418, 259] width 105 height 33
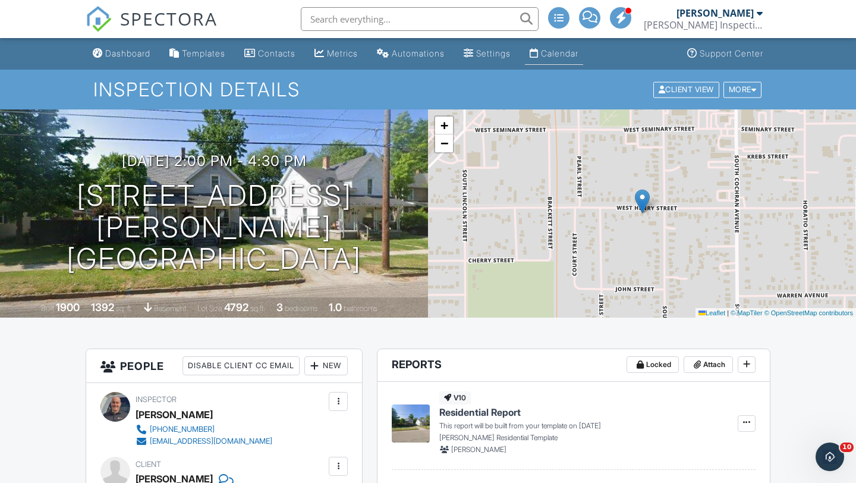
click at [577, 60] on link "Calendar" at bounding box center [554, 54] width 58 height 22
